Goal: Information Seeking & Learning: Compare options

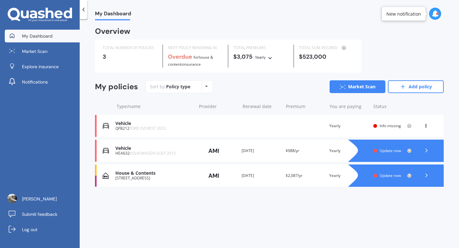
click at [426, 149] on polyline at bounding box center [427, 150] width 2 height 3
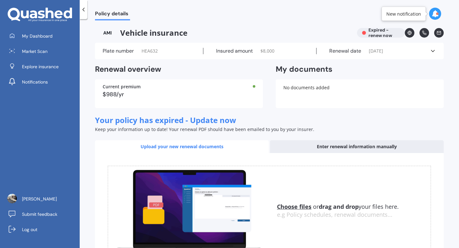
click at [430, 53] on icon at bounding box center [433, 51] width 6 height 6
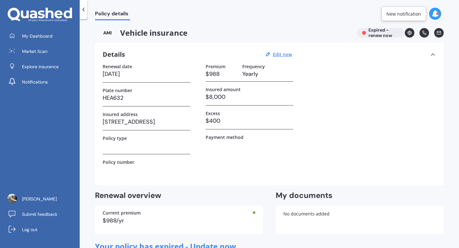
click at [431, 53] on icon at bounding box center [433, 54] width 6 height 6
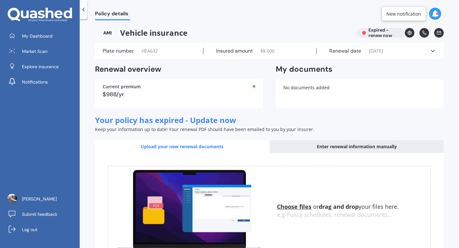
click at [330, 92] on div "No documents added" at bounding box center [360, 93] width 168 height 29
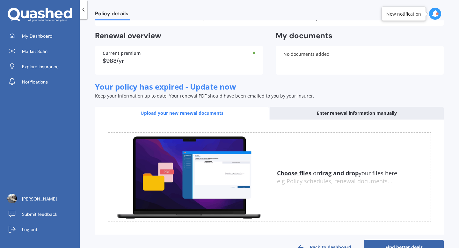
scroll to position [51, 0]
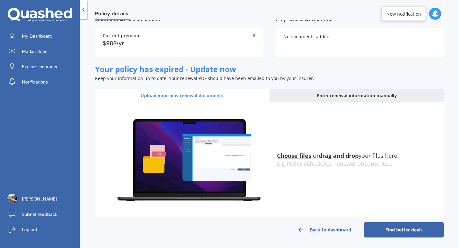
click at [295, 155] on u "Choose files" at bounding box center [294, 156] width 34 height 8
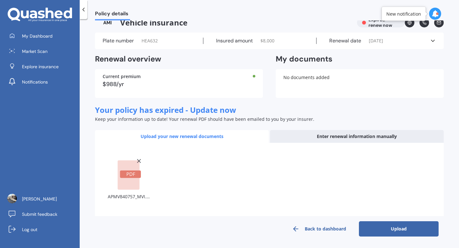
scroll to position [10, 0]
click at [394, 228] on button "Upload" at bounding box center [399, 229] width 80 height 15
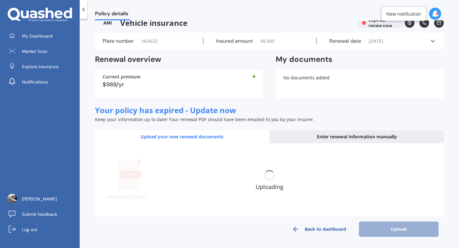
scroll to position [5, 0]
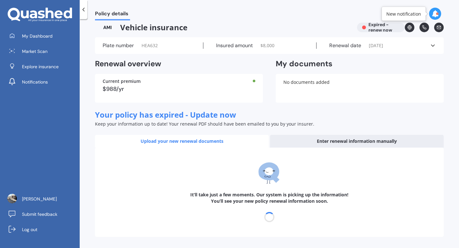
select select "05"
select select "09"
select select "2026"
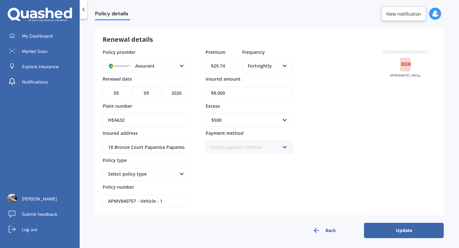
scroll to position [27, 0]
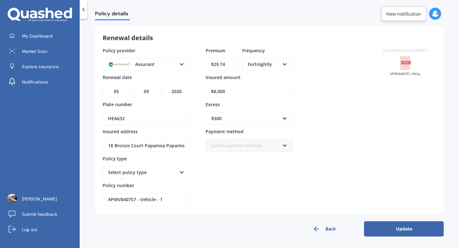
click at [424, 227] on button "Update" at bounding box center [404, 228] width 80 height 15
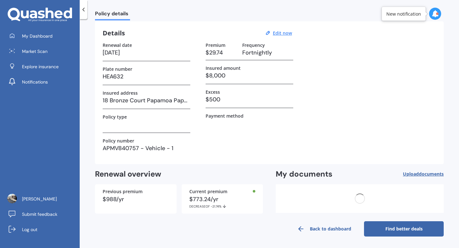
scroll to position [0, 0]
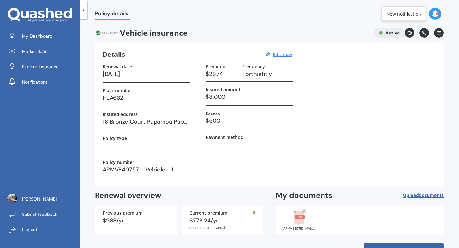
click at [107, 11] on span "Policy details" at bounding box center [112, 15] width 35 height 9
click at [82, 11] on icon at bounding box center [83, 9] width 6 height 6
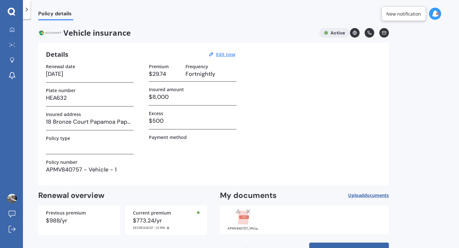
click at [28, 9] on icon at bounding box center [27, 9] width 6 height 6
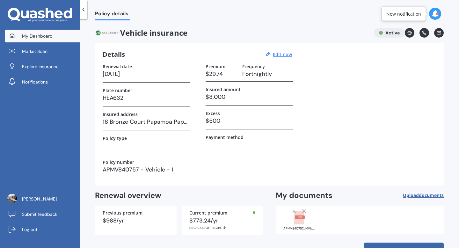
click at [55, 41] on link "My Dashboard" at bounding box center [42, 36] width 75 height 13
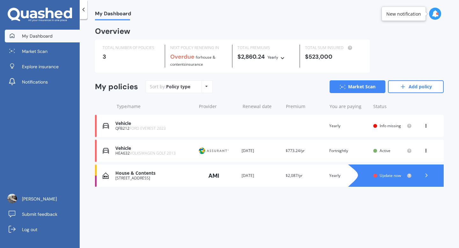
click at [427, 174] on polyline at bounding box center [427, 175] width 2 height 3
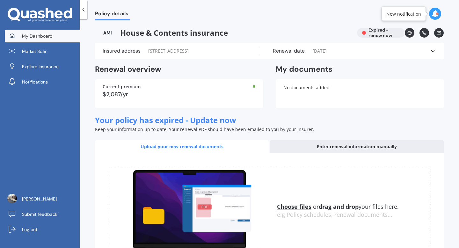
click at [47, 39] on span "My Dashboard" at bounding box center [37, 36] width 31 height 6
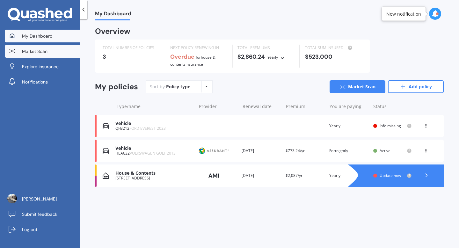
click at [38, 50] on span "Market Scan" at bounding box center [35, 51] width 26 height 6
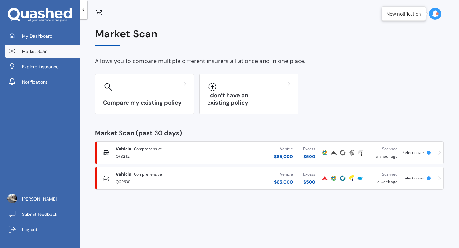
click at [440, 179] on icon at bounding box center [440, 178] width 3 height 4
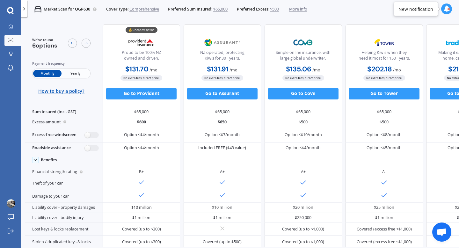
click at [31, 43] on div "We've found 6 options Payment frequency Monthly Yearly How to buy a policy?" at bounding box center [64, 65] width 78 height 83
click at [23, 12] on div at bounding box center [24, 8] width 7 height 17
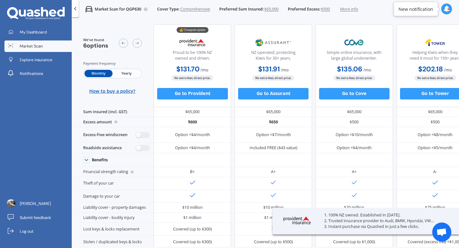
click at [31, 46] on span "Market Scan" at bounding box center [31, 46] width 23 height 6
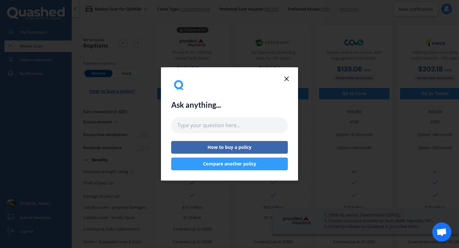
click at [287, 80] on icon at bounding box center [287, 79] width 8 height 8
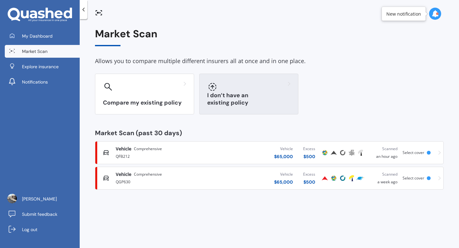
click at [236, 97] on div "I don’t have an existing policy" at bounding box center [248, 94] width 99 height 41
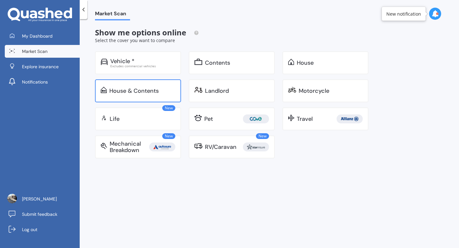
click at [165, 89] on div "House & Contents" at bounding box center [142, 91] width 66 height 6
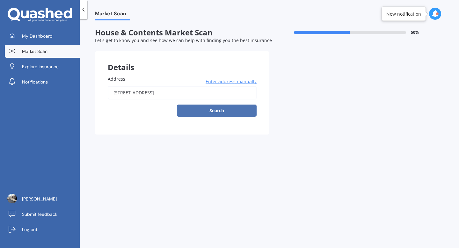
click at [201, 111] on button "Search" at bounding box center [217, 111] width 80 height 12
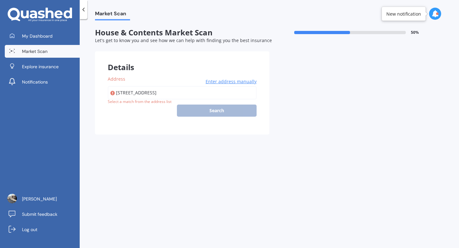
type input "[STREET_ADDRESS]"
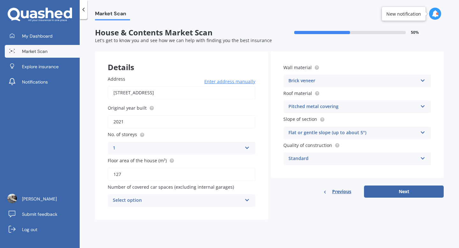
click at [226, 203] on div "Select option" at bounding box center [177, 201] width 129 height 8
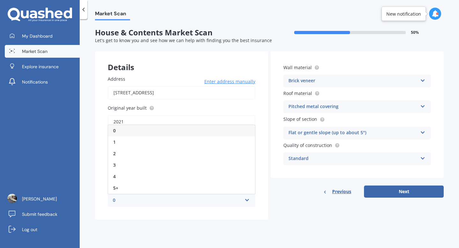
click at [183, 137] on div "0" at bounding box center [181, 130] width 147 height 11
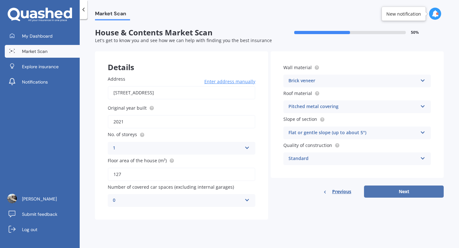
click at [374, 192] on button "Next" at bounding box center [404, 192] width 80 height 12
select select "19"
select select "10"
select select "1989"
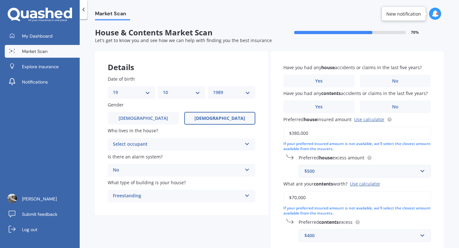
click at [226, 138] on div "Select occupant Owner Owner + Boarder" at bounding box center [182, 144] width 148 height 13
click at [211, 160] on div "Owner" at bounding box center [181, 156] width 147 height 11
click at [203, 171] on div "No" at bounding box center [177, 171] width 129 height 8
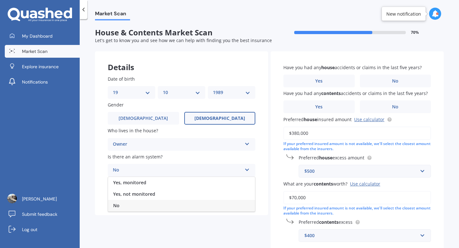
click at [203, 171] on div "No" at bounding box center [177, 171] width 129 height 8
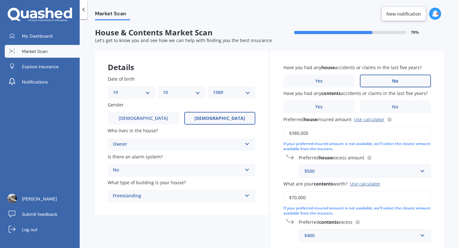
click at [381, 81] on label "No" at bounding box center [395, 81] width 71 height 13
click at [0, 0] on input "No" at bounding box center [0, 0] width 0 height 0
click at [342, 106] on label "Yes" at bounding box center [319, 106] width 71 height 13
click at [0, 0] on input "Yes" at bounding box center [0, 0] width 0 height 0
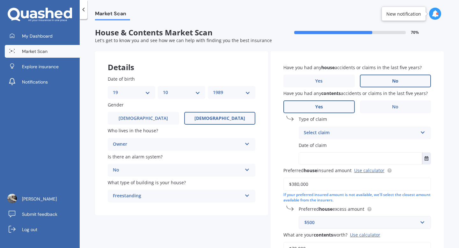
click at [339, 129] on div "Select claim Accidental damage Broken glass Earthquake Fire Flood Fusion Gradua…" at bounding box center [365, 133] width 132 height 13
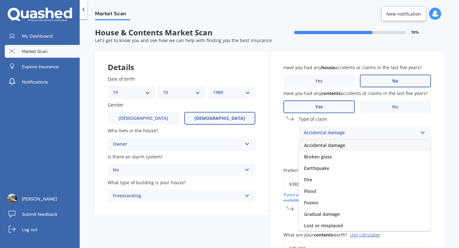
click at [335, 146] on span "Accidental damage" at bounding box center [324, 145] width 41 height 6
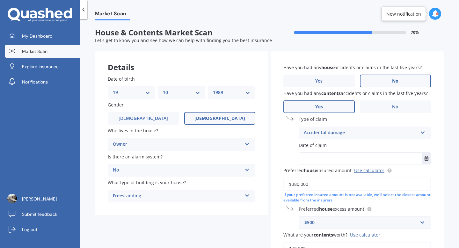
click at [328, 157] on input "text" at bounding box center [360, 158] width 123 height 11
click at [422, 159] on button "Select date" at bounding box center [426, 158] width 9 height 11
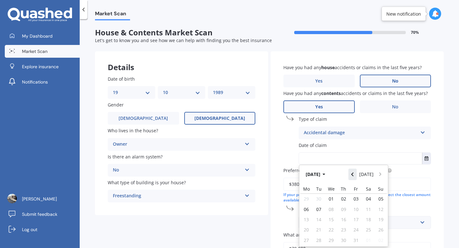
click at [353, 176] on icon "Navigate back" at bounding box center [353, 175] width 2 height 4
click at [376, 177] on button "Navigate forward" at bounding box center [380, 174] width 8 height 11
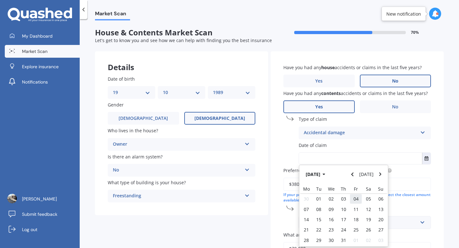
click at [355, 199] on span "04" at bounding box center [356, 199] width 5 height 6
type input "[DATE]"
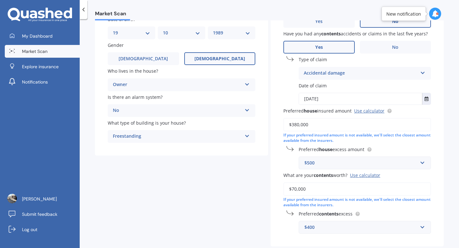
scroll to position [61, 0]
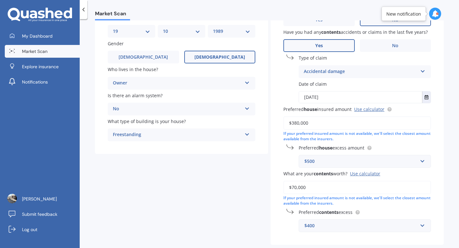
click at [294, 189] on input "$70,000" at bounding box center [358, 187] width 148 height 13
type input "$100,000"
click at [297, 125] on input "$380,000" at bounding box center [358, 122] width 148 height 13
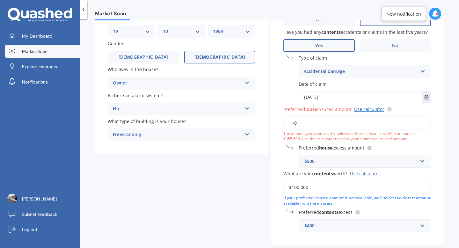
click at [365, 107] on link "Use calculator" at bounding box center [369, 109] width 30 height 6
click at [294, 122] on input "$0" at bounding box center [358, 122] width 148 height 13
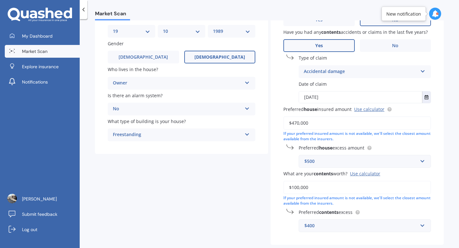
scroll to position [96, 0]
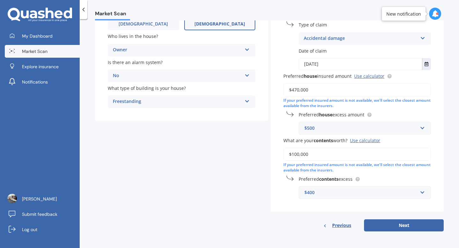
type input "$470,000"
click at [334, 194] on div "$400" at bounding box center [361, 192] width 113 height 7
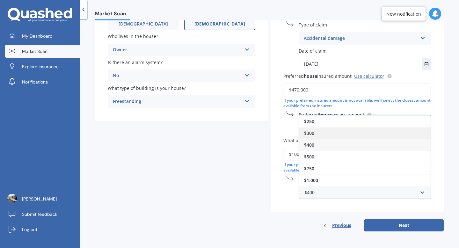
click at [323, 133] on div "$300" at bounding box center [365, 133] width 132 height 12
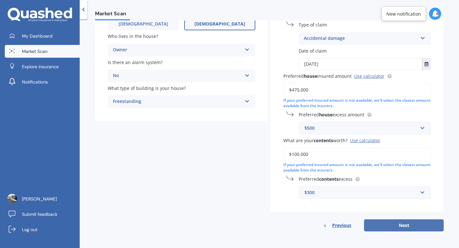
click at [396, 226] on button "Next" at bounding box center [404, 225] width 80 height 12
select select "19"
select select "10"
select select "1989"
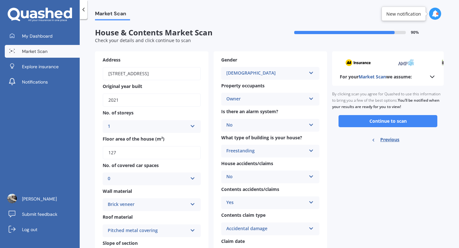
scroll to position [6, 0]
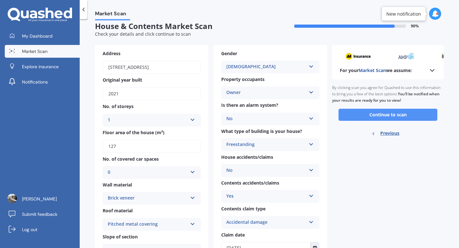
click at [350, 117] on button "Continue to scan" at bounding box center [388, 115] width 99 height 12
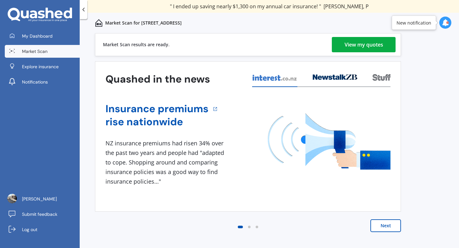
click at [349, 51] on div "View my quotes" at bounding box center [364, 44] width 39 height 15
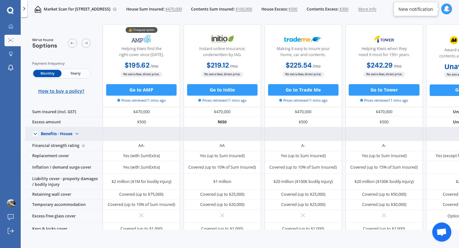
click at [74, 133] on img at bounding box center [76, 134] width 9 height 9
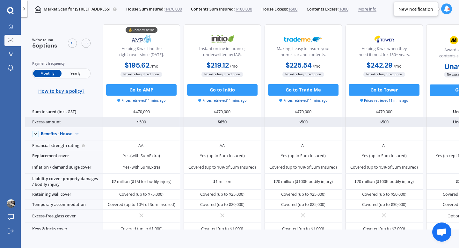
click at [87, 126] on div "Excess amount" at bounding box center [64, 122] width 78 height 10
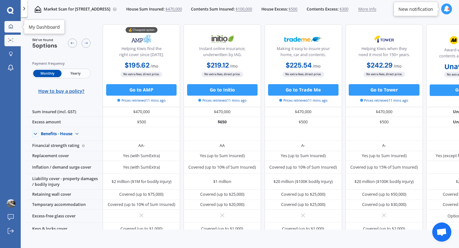
click at [9, 28] on icon at bounding box center [11, 27] width 4 height 4
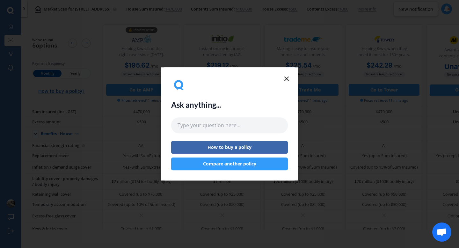
click at [286, 81] on icon at bounding box center [287, 79] width 8 height 8
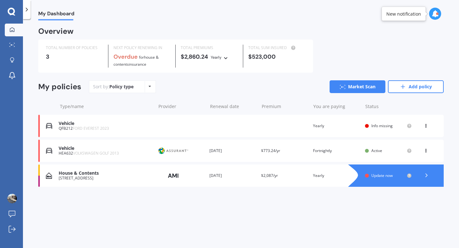
click at [423, 126] on div "View option View policy Delete" at bounding box center [426, 126] width 19 height 6
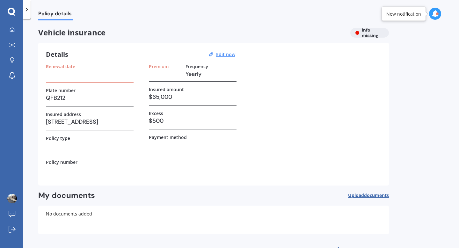
click at [22, 13] on div at bounding box center [11, 12] width 23 height 8
click at [26, 13] on div at bounding box center [27, 9] width 8 height 19
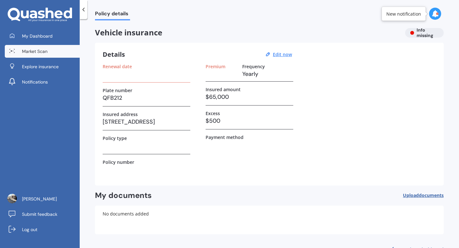
click at [48, 54] on link "Market Scan" at bounding box center [42, 51] width 75 height 13
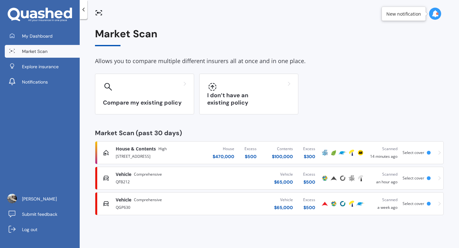
click at [165, 181] on div "QFB212" at bounding box center [164, 182] width 96 height 8
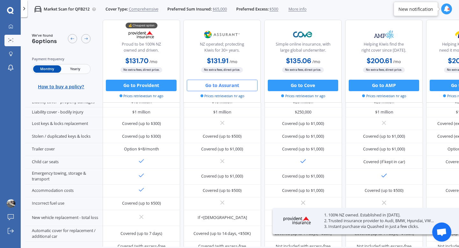
scroll to position [117, 0]
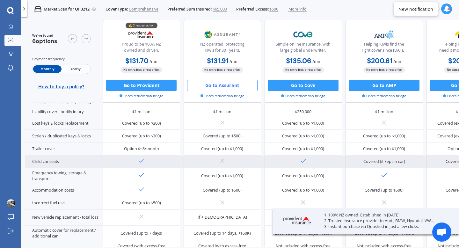
click at [304, 158] on icon at bounding box center [303, 161] width 7 height 7
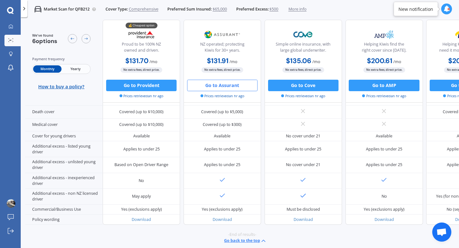
scroll to position [0, 0]
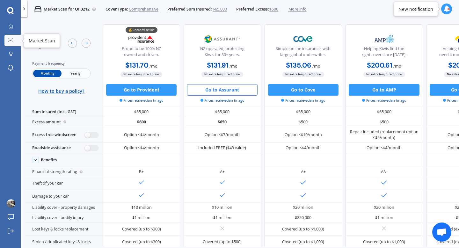
click at [8, 41] on icon at bounding box center [10, 40] width 5 height 4
click at [12, 25] on link "My Dashboard" at bounding box center [12, 26] width 16 height 11
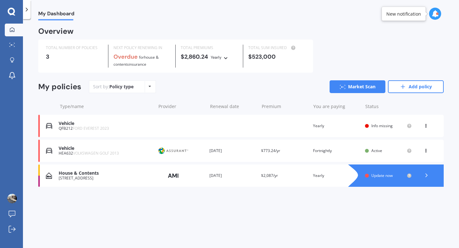
click at [133, 171] on div "House & Contents" at bounding box center [106, 173] width 94 height 5
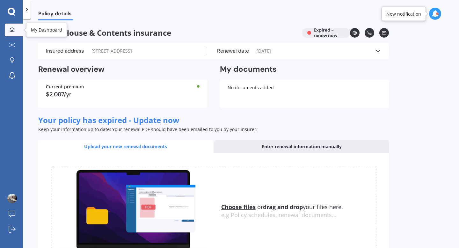
click at [17, 31] on link "My Dashboard" at bounding box center [14, 30] width 18 height 13
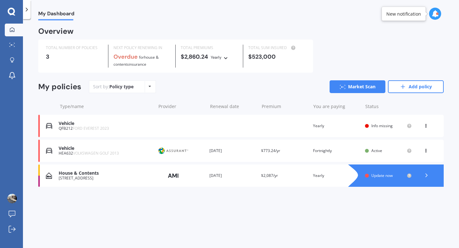
click at [426, 126] on icon at bounding box center [426, 125] width 4 height 4
click at [406, 138] on div "View policy" at bounding box center [412, 138] width 63 height 13
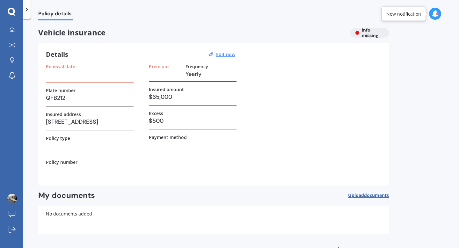
scroll to position [20, 0]
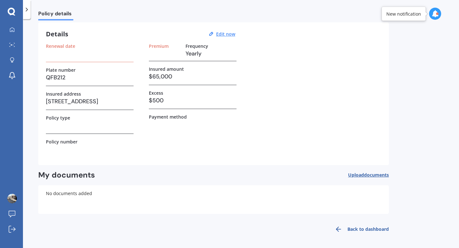
click at [374, 173] on span "documents" at bounding box center [376, 175] width 25 height 6
